Goal: Transaction & Acquisition: Purchase product/service

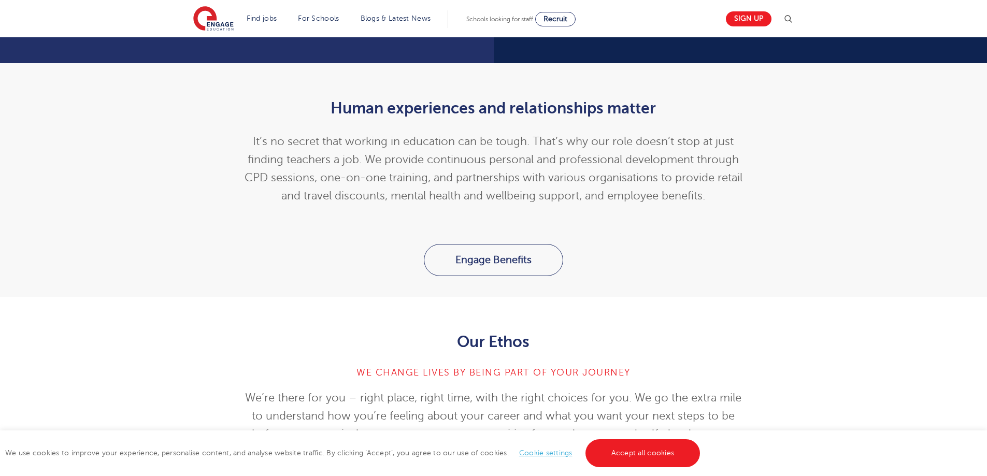
scroll to position [885, 0]
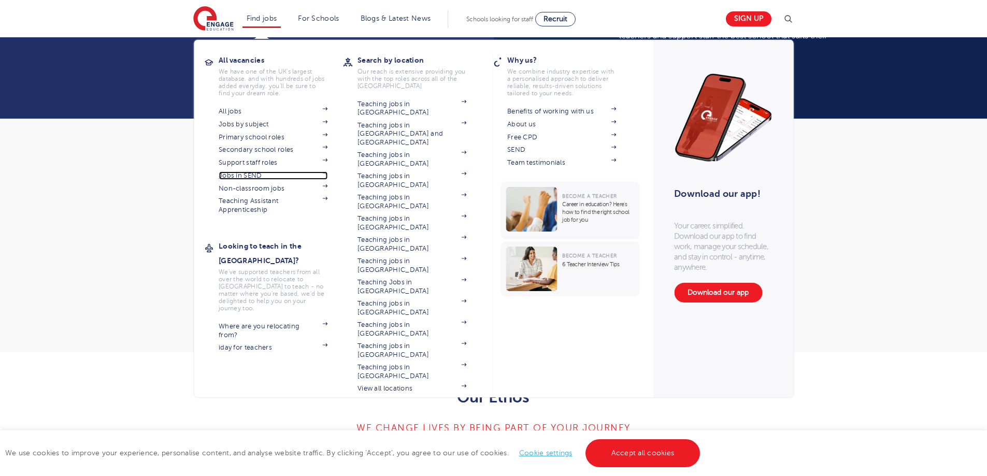
click at [257, 174] on link "Jobs in SEND" at bounding box center [273, 175] width 109 height 8
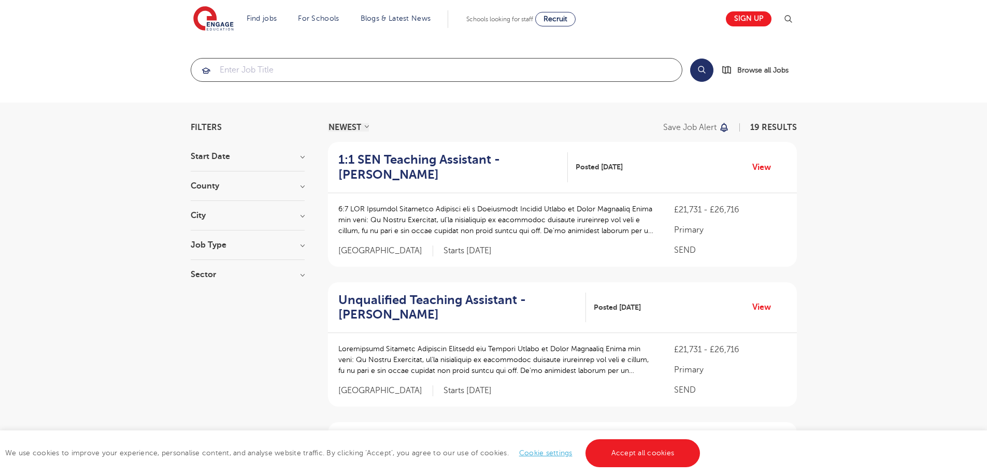
click at [304, 72] on input "search" at bounding box center [436, 70] width 491 height 23
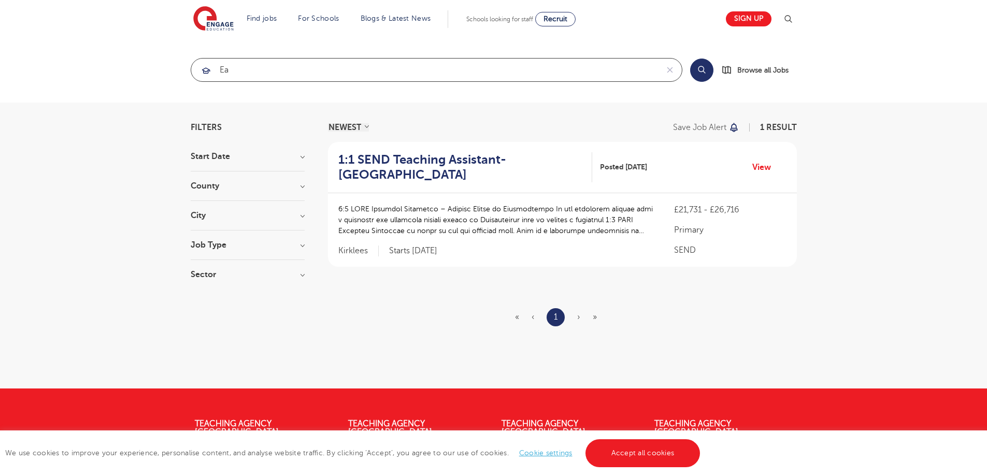
type input "e"
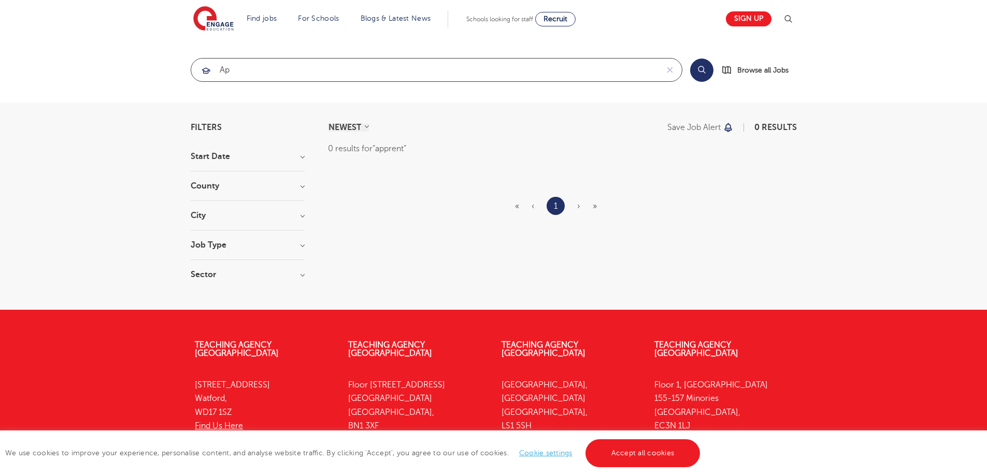
type input "a"
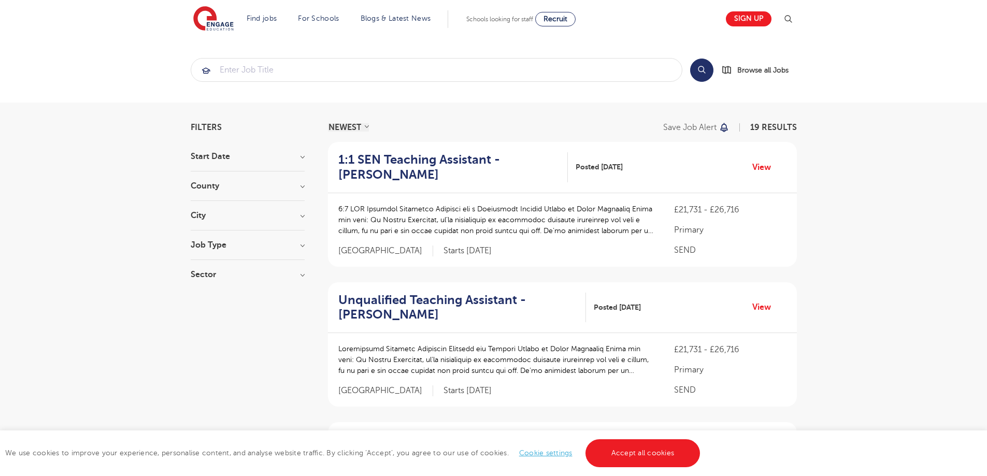
click at [223, 218] on h3 "City" at bounding box center [248, 215] width 114 height 8
